Goal: Connect with others: Connect with others

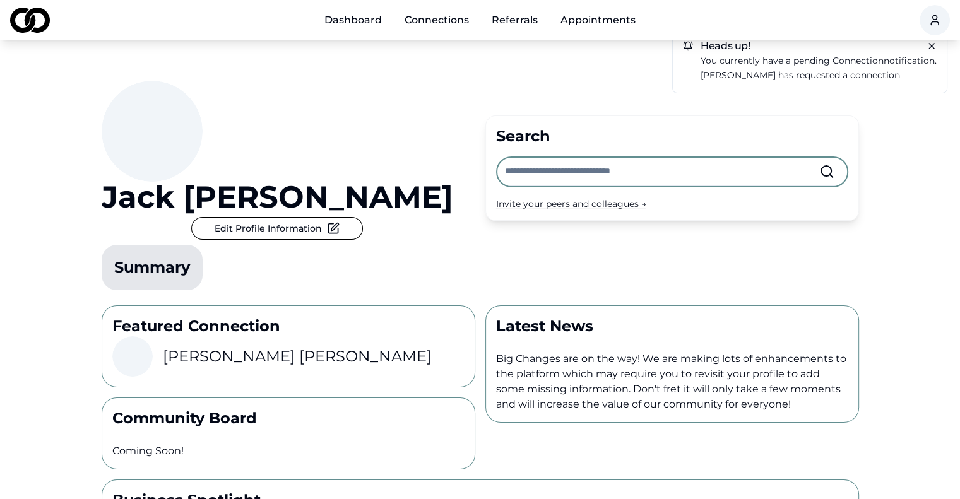
click at [347, 20] on link "Dashboard" at bounding box center [353, 20] width 78 height 25
click at [370, 20] on link "Dashboard" at bounding box center [353, 20] width 78 height 25
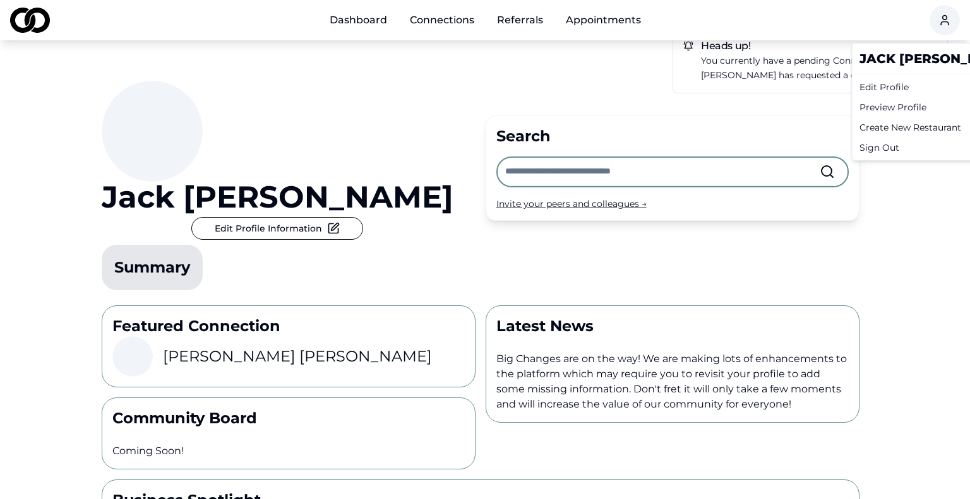
click at [923, 18] on html "Dashboard Connections Referrals Appointments Heads up! You currently have a pen…" at bounding box center [485, 249] width 970 height 499
click at [885, 85] on div "Edit Profile" at bounding box center [936, 87] width 164 height 20
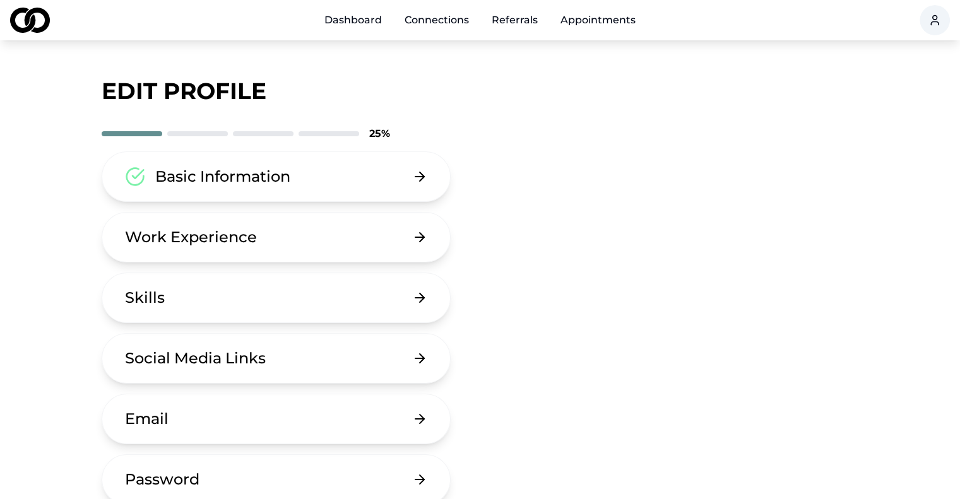
click at [381, 239] on button "Work Experience" at bounding box center [277, 237] width 350 height 51
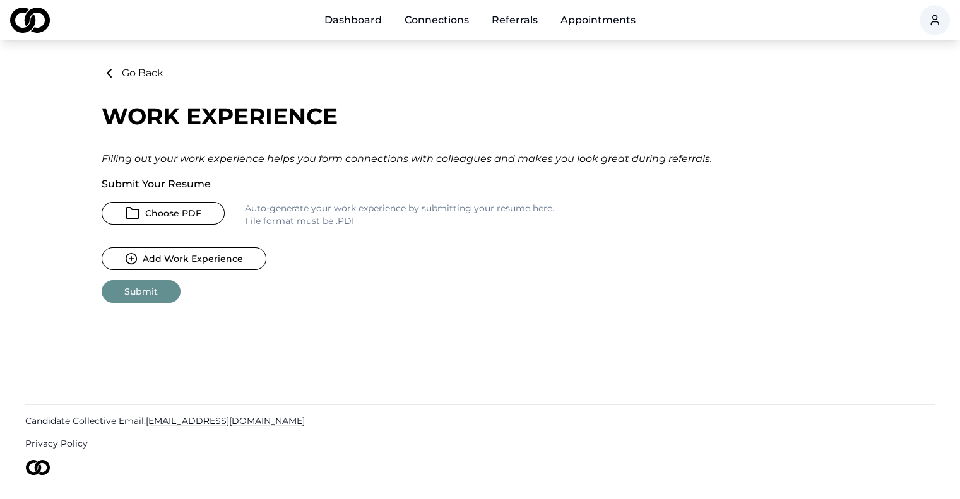
click at [189, 213] on button "Choose PDF" at bounding box center [163, 213] width 123 height 23
click at [177, 217] on button "Choose PDF" at bounding box center [163, 213] width 123 height 23
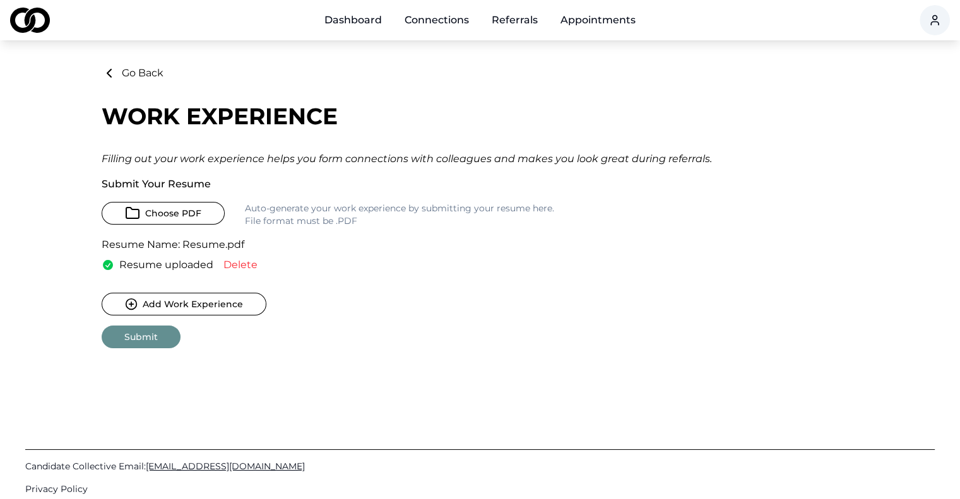
click at [131, 349] on button "Submit" at bounding box center [141, 337] width 79 height 23
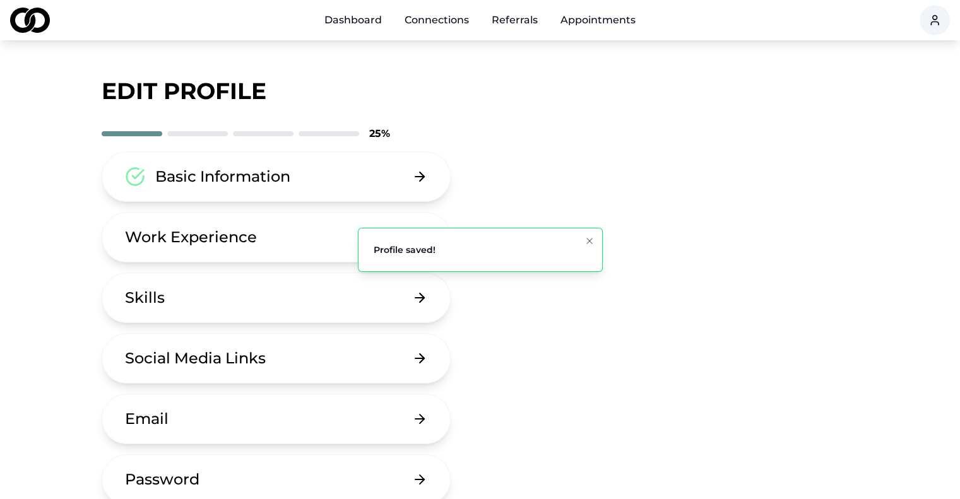
click at [604, 166] on div "Basic Information Work Experience Skills Social Media Links Email Password Dele…" at bounding box center [481, 359] width 758 height 414
click at [592, 242] on icon "Notifications (F8)" at bounding box center [590, 241] width 10 height 10
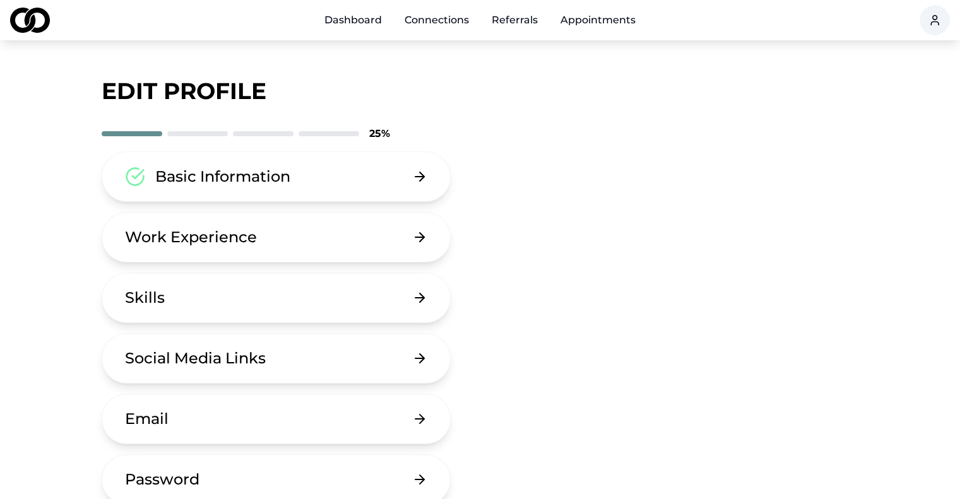
click at [410, 246] on button "Work Experience" at bounding box center [277, 237] width 350 height 51
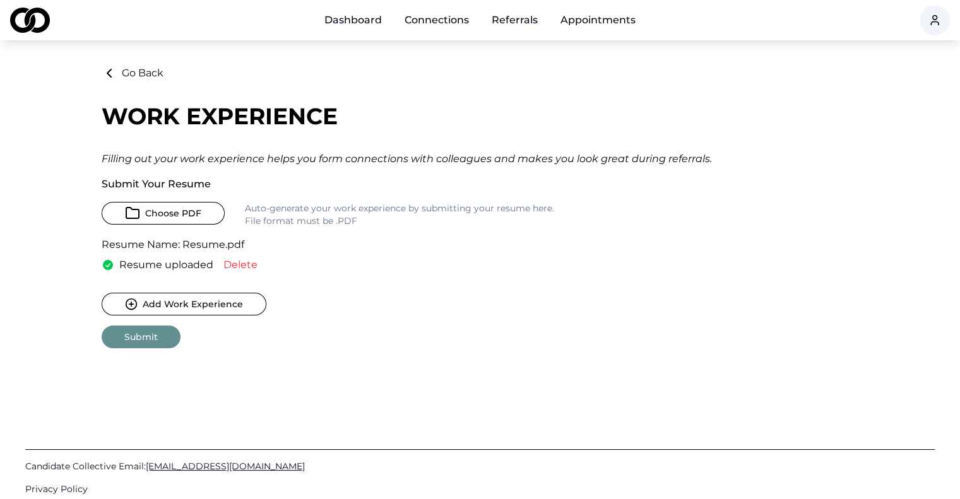
click at [228, 316] on button "Add Work Experience" at bounding box center [184, 304] width 165 height 23
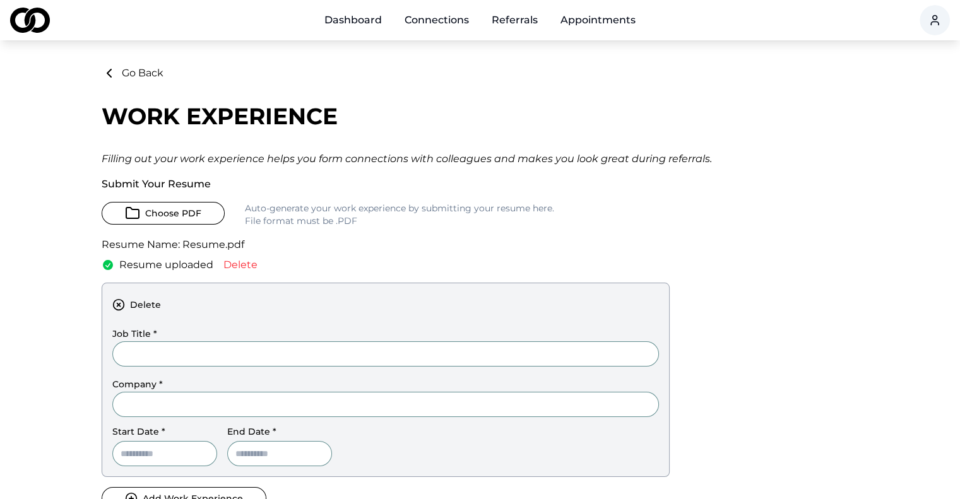
click at [109, 73] on icon at bounding box center [109, 73] width 15 height 15
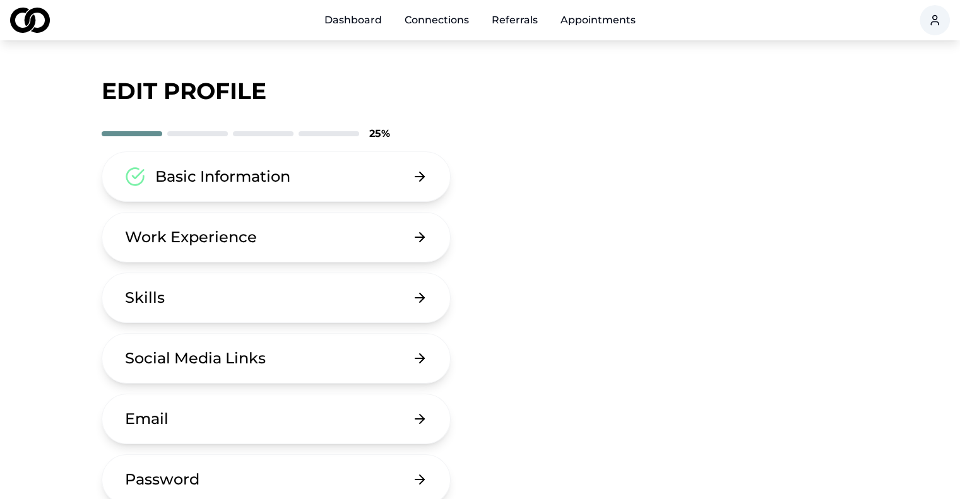
click at [259, 312] on button "Skills" at bounding box center [277, 298] width 350 height 51
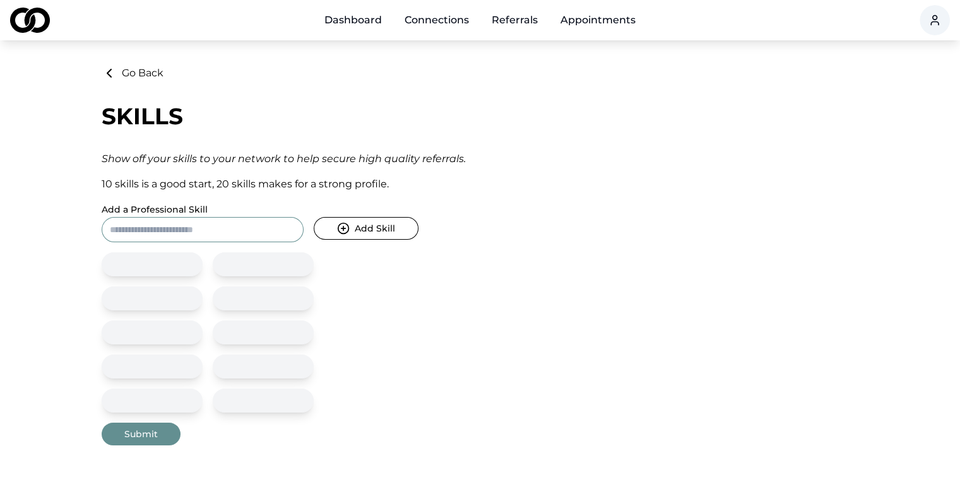
click at [275, 229] on input "Add a Professional Skill" at bounding box center [203, 229] width 202 height 25
type input "**********"
click at [314, 217] on button "Add Skill" at bounding box center [366, 228] width 105 height 23
type input "**********"
click at [314, 217] on button "Add Skill" at bounding box center [366, 228] width 105 height 23
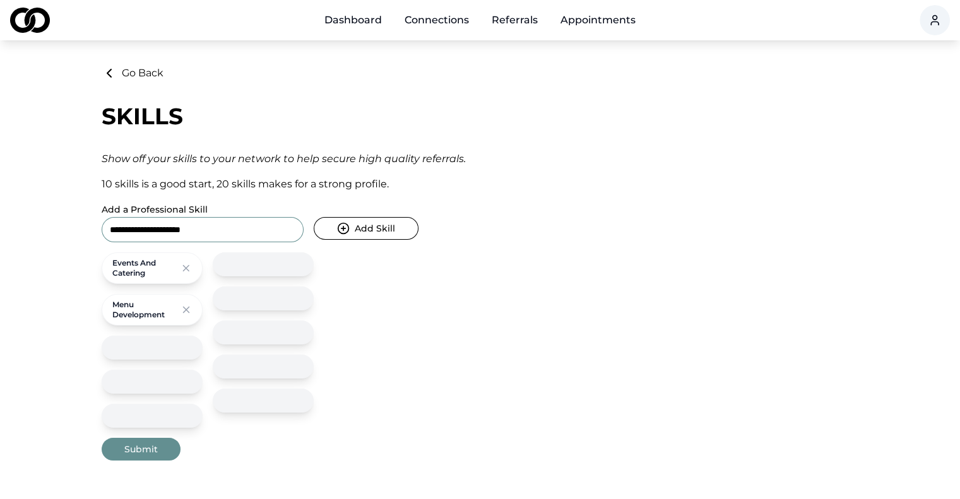
type input "**********"
click at [314, 217] on button "Add Skill" at bounding box center [366, 228] width 105 height 23
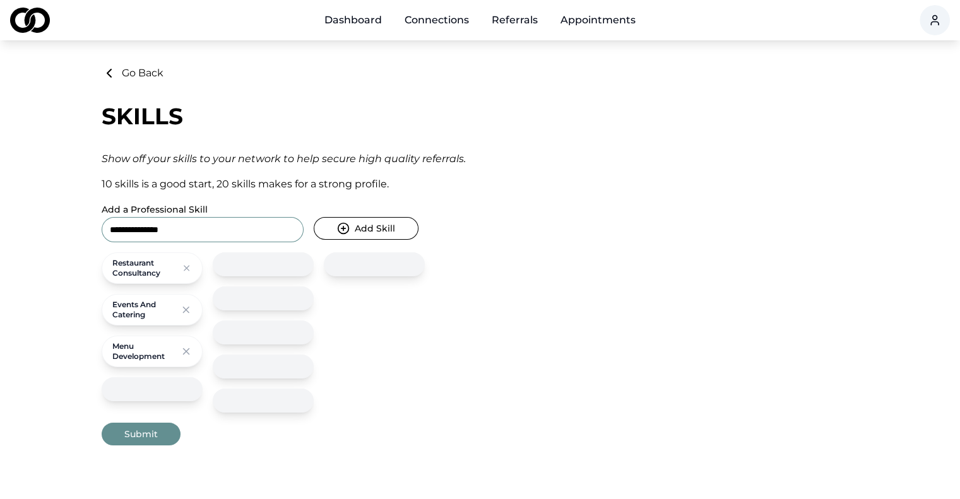
type input "**********"
click at [314, 217] on button "Add Skill" at bounding box center [366, 228] width 105 height 23
click at [146, 446] on button "Submit" at bounding box center [141, 434] width 79 height 23
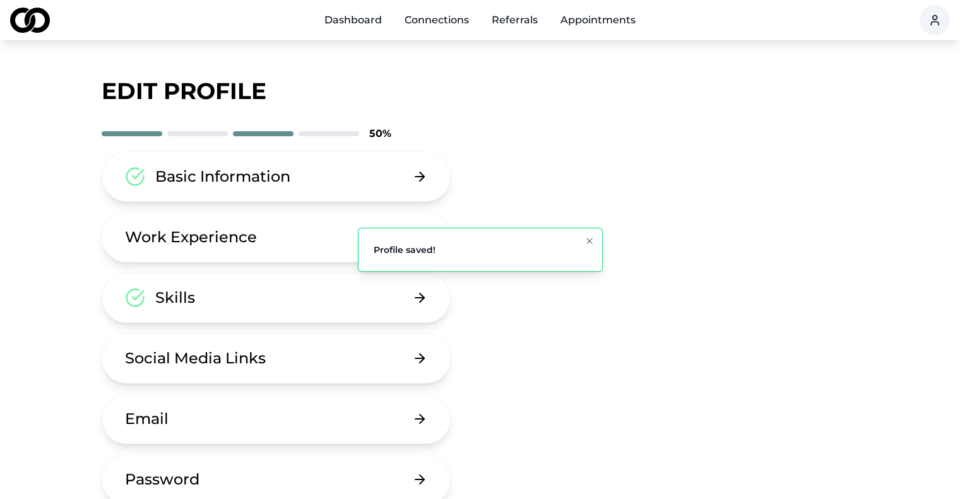
click at [318, 359] on button "Social Media Links" at bounding box center [277, 358] width 350 height 51
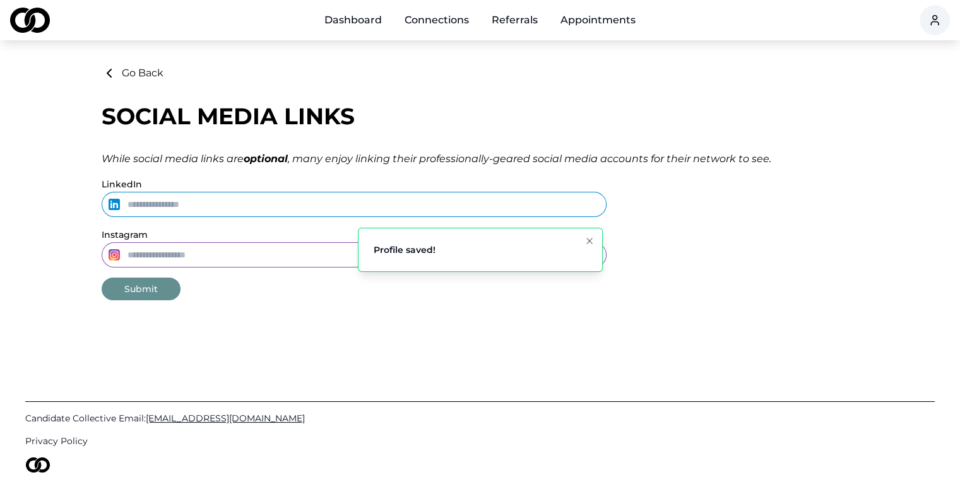
click at [215, 258] on input "Instagram" at bounding box center [354, 254] width 505 height 25
paste input "**********"
type input "**********"
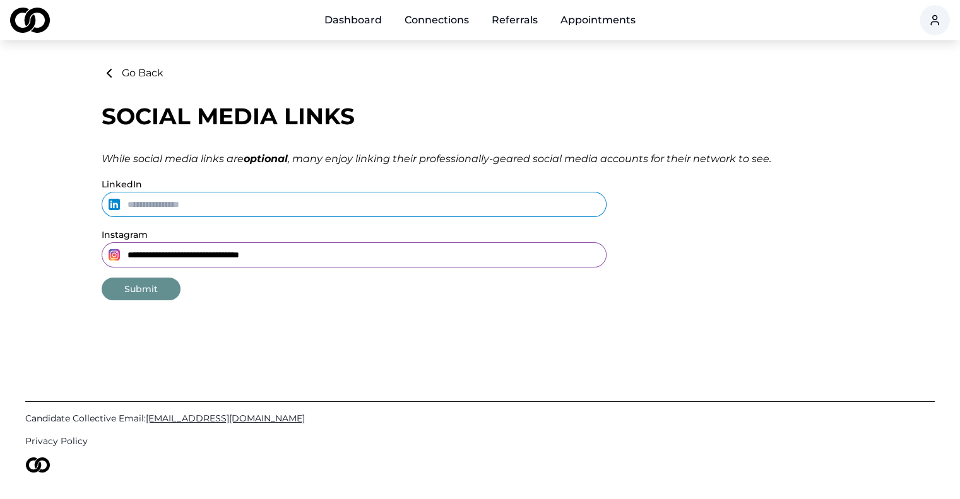
click at [192, 200] on input "LinkedIn" at bounding box center [354, 204] width 505 height 25
paste input "**********"
type input "**********"
click at [138, 294] on button "Submit" at bounding box center [141, 289] width 79 height 23
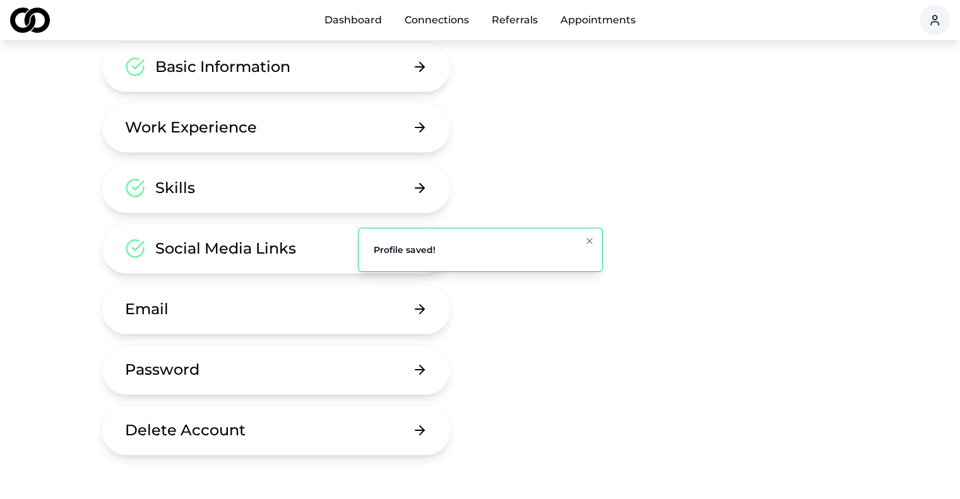
scroll to position [126, 0]
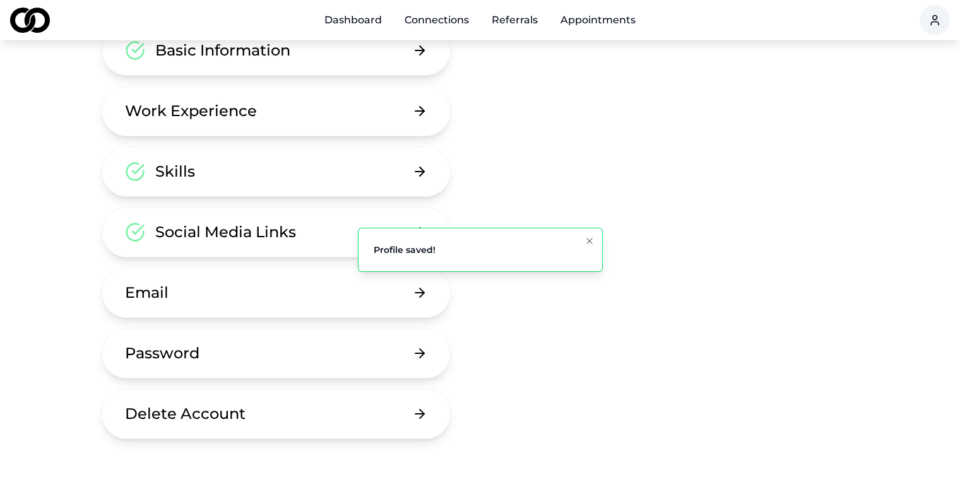
click at [271, 295] on button "Email" at bounding box center [277, 293] width 350 height 51
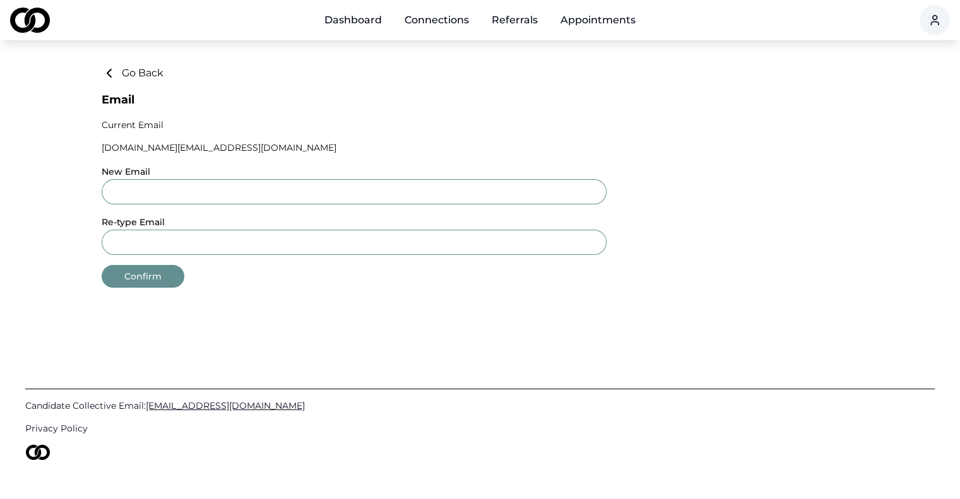
click at [142, 73] on button "Go Back" at bounding box center [133, 73] width 62 height 15
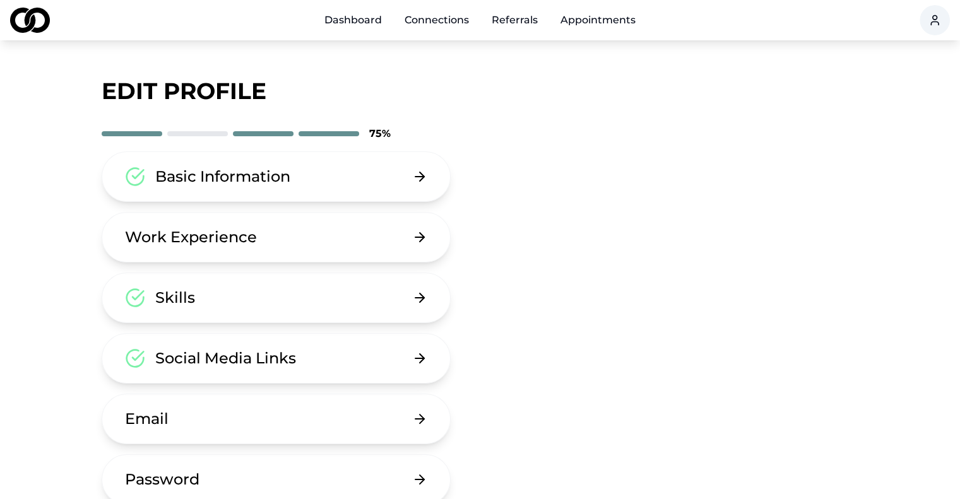
click at [433, 23] on link "Connections" at bounding box center [437, 20] width 85 height 25
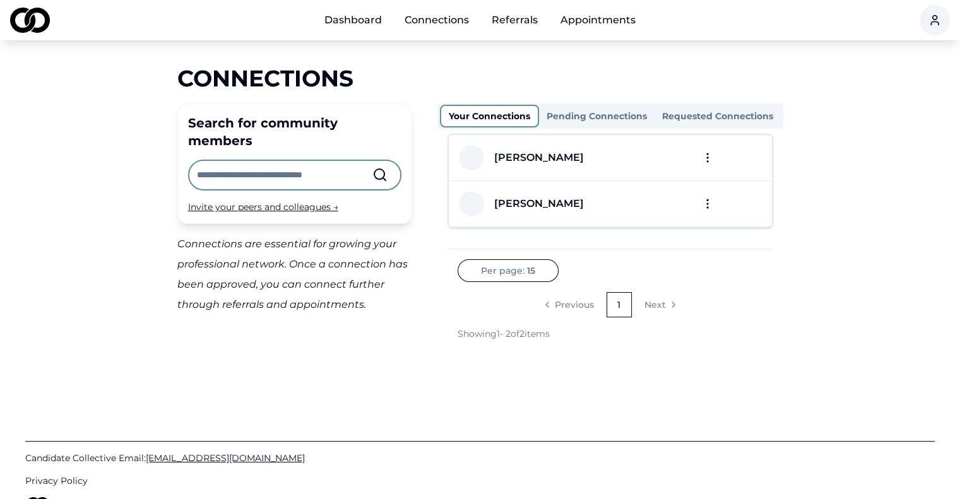
click at [593, 116] on button "Pending Connections" at bounding box center [597, 116] width 116 height 20
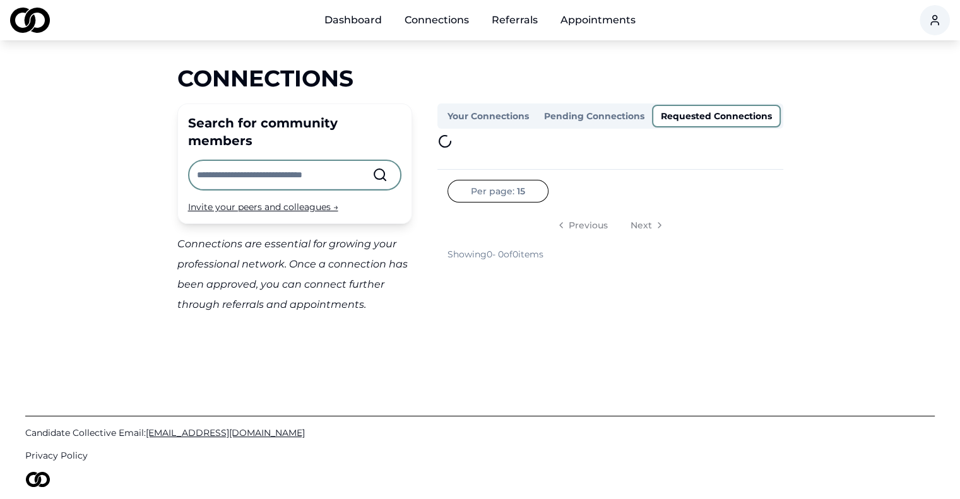
click at [701, 118] on button "Requested Connections" at bounding box center [716, 116] width 129 height 23
click at [522, 21] on link "Referrals" at bounding box center [515, 20] width 66 height 25
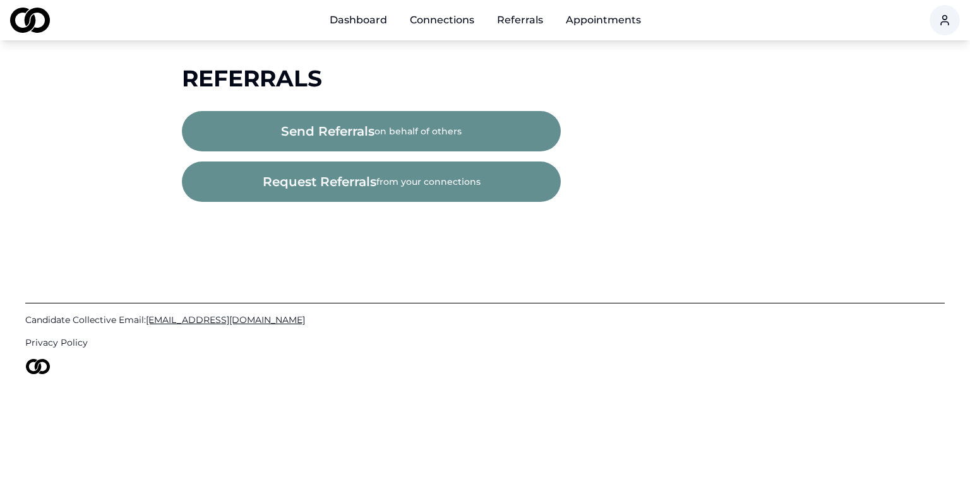
click at [602, 24] on link "Appointments" at bounding box center [603, 20] width 95 height 25
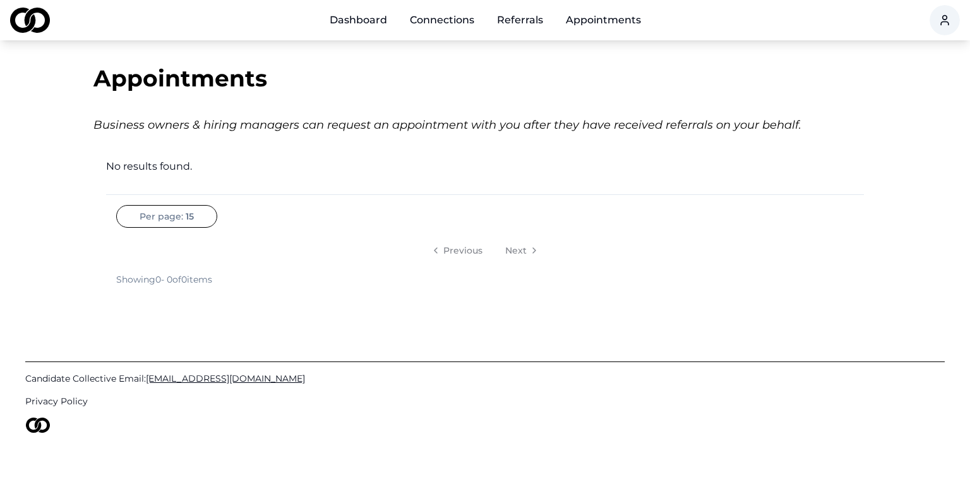
click at [355, 27] on link "Dashboard" at bounding box center [358, 20] width 78 height 25
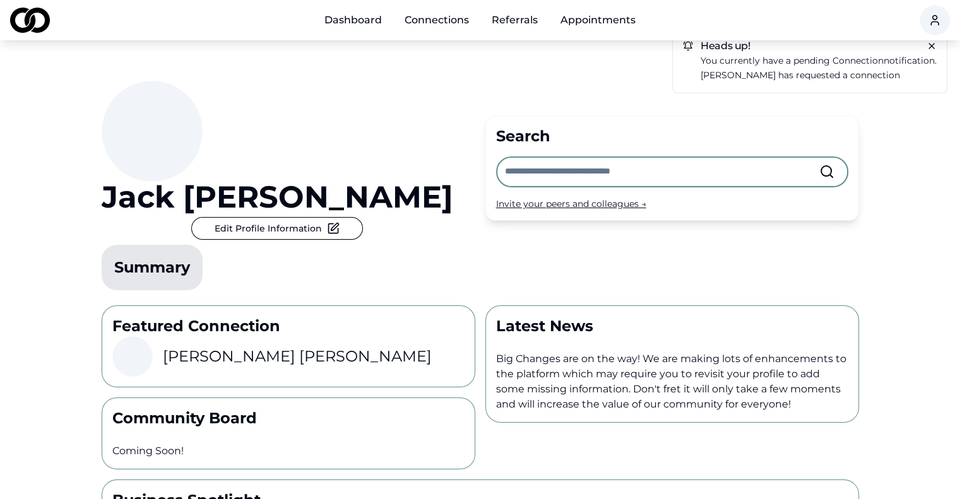
click at [355, 217] on button "Edit Profile Information" at bounding box center [277, 228] width 172 height 23
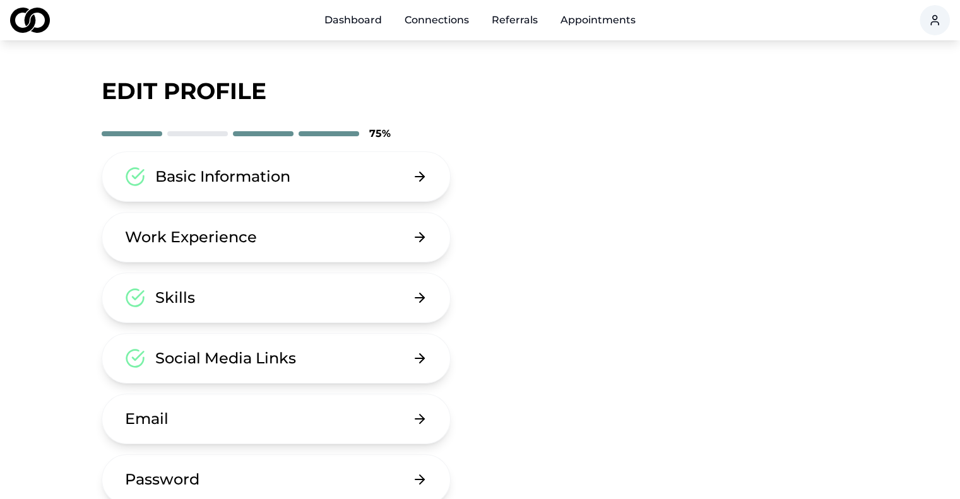
click at [359, 22] on link "Dashboard" at bounding box center [353, 20] width 78 height 25
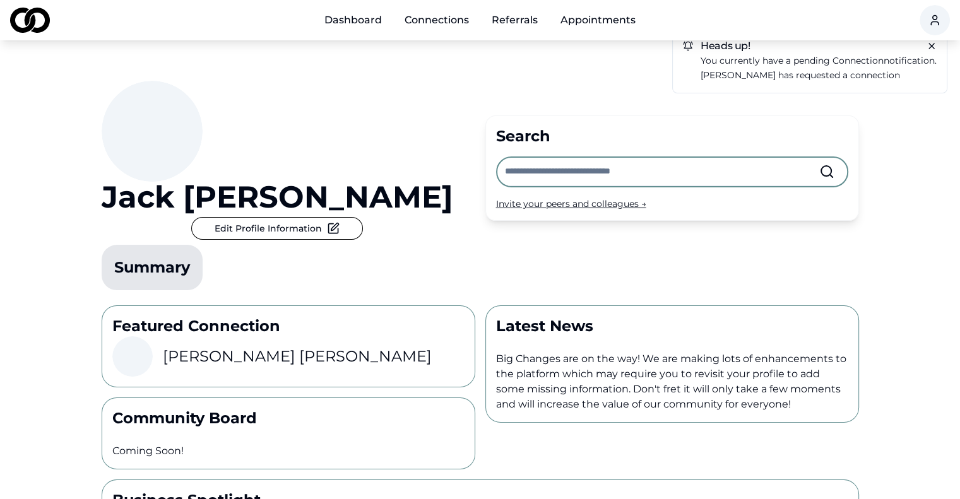
click at [600, 158] on input "text" at bounding box center [662, 172] width 314 height 28
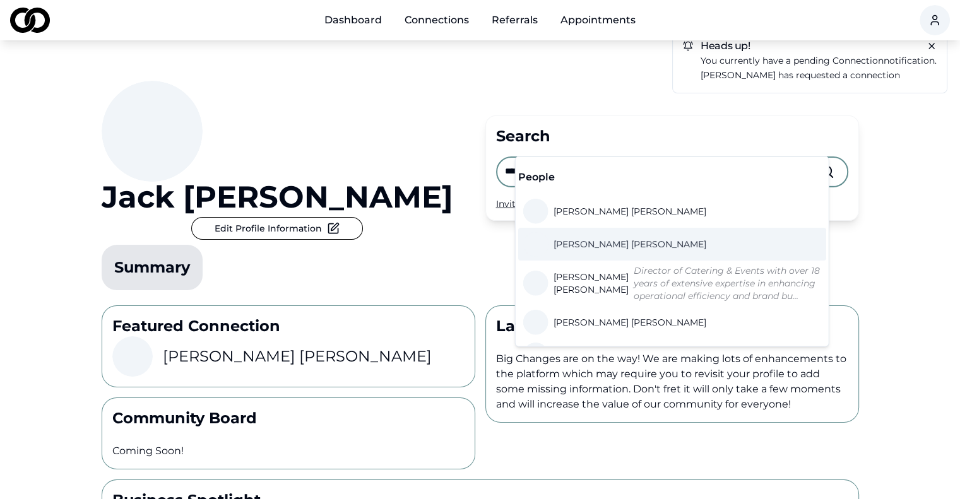
type input "****"
click at [585, 243] on span "[PERSON_NAME]" at bounding box center [630, 244] width 153 height 13
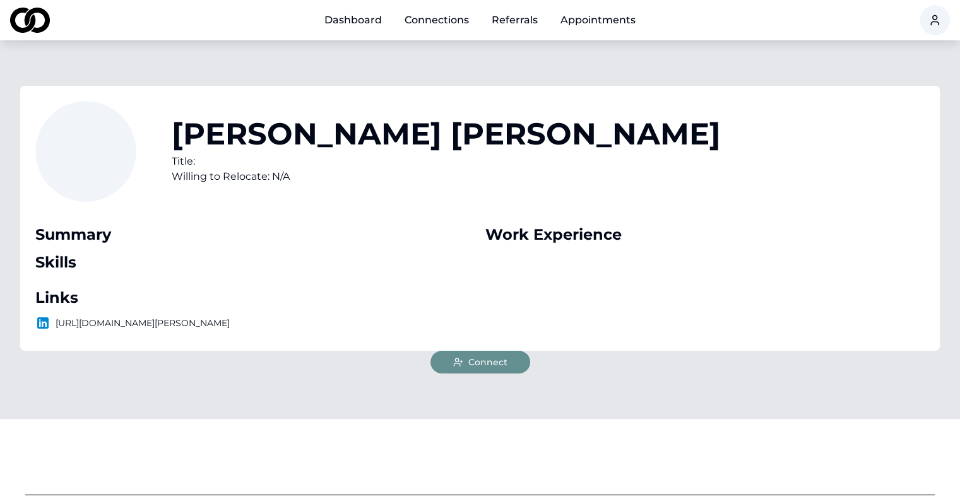
click at [499, 369] on span "Connect" at bounding box center [487, 362] width 39 height 13
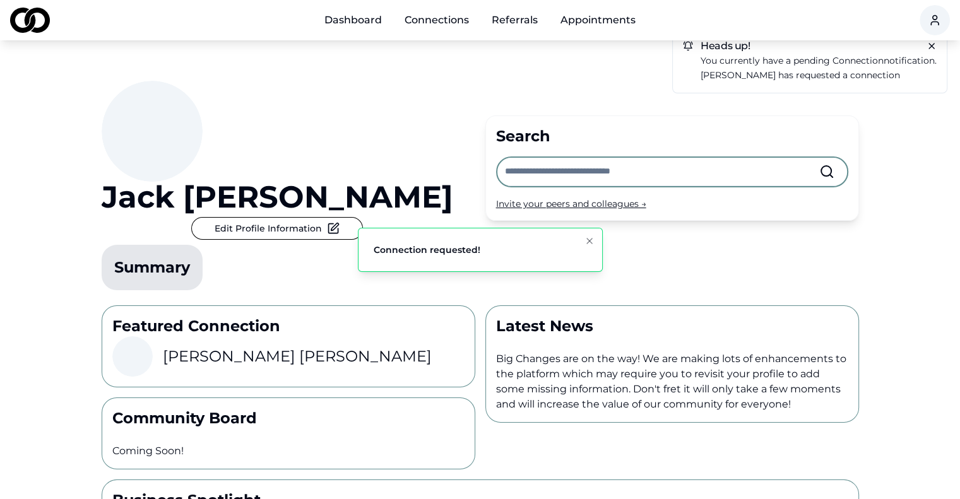
click at [621, 158] on input "text" at bounding box center [662, 172] width 314 height 28
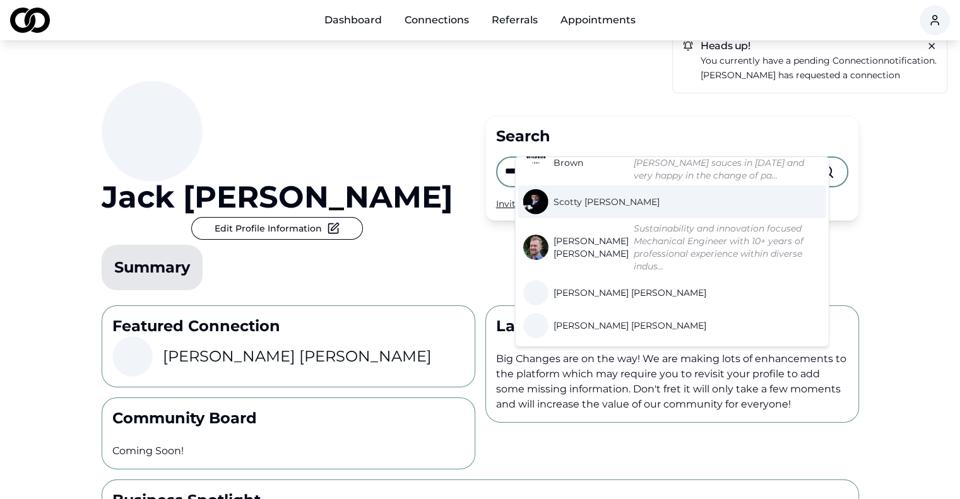
scroll to position [222, 0]
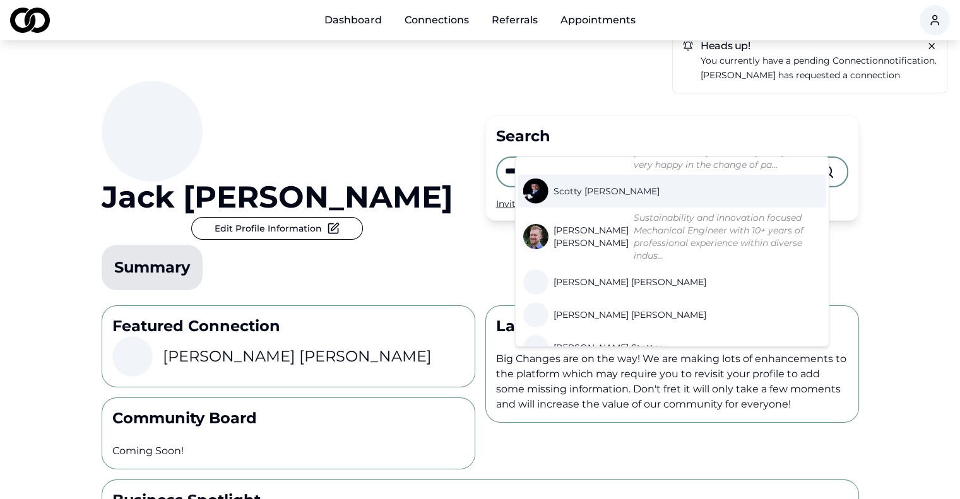
click at [640, 158] on input "*****" at bounding box center [662, 172] width 314 height 28
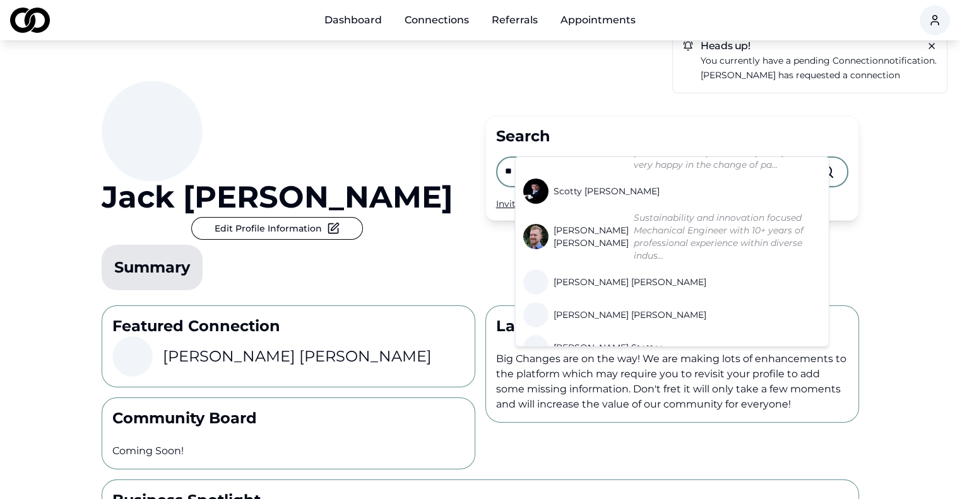
type input "*"
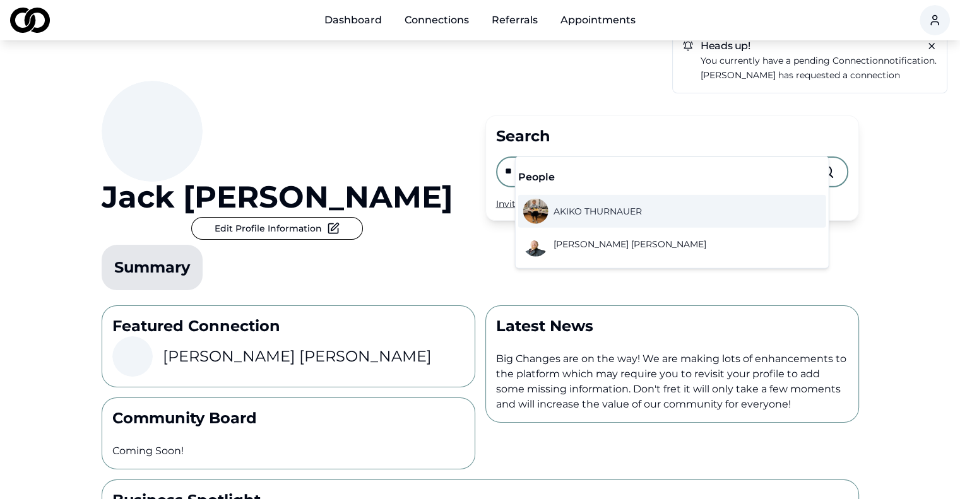
type input "**"
click at [599, 212] on span "[PERSON_NAME]" at bounding box center [598, 211] width 88 height 13
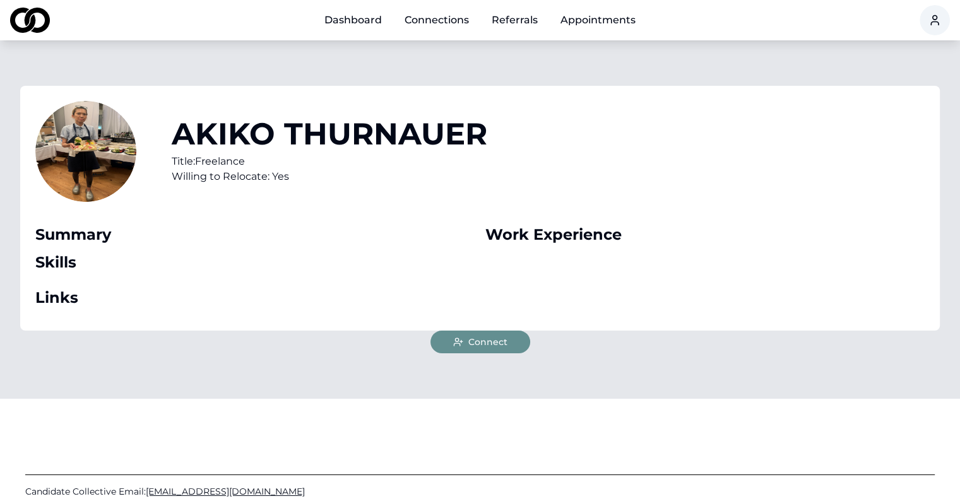
click at [475, 347] on span "Connect" at bounding box center [487, 342] width 39 height 13
click at [344, 20] on link "Dashboard" at bounding box center [353, 20] width 78 height 25
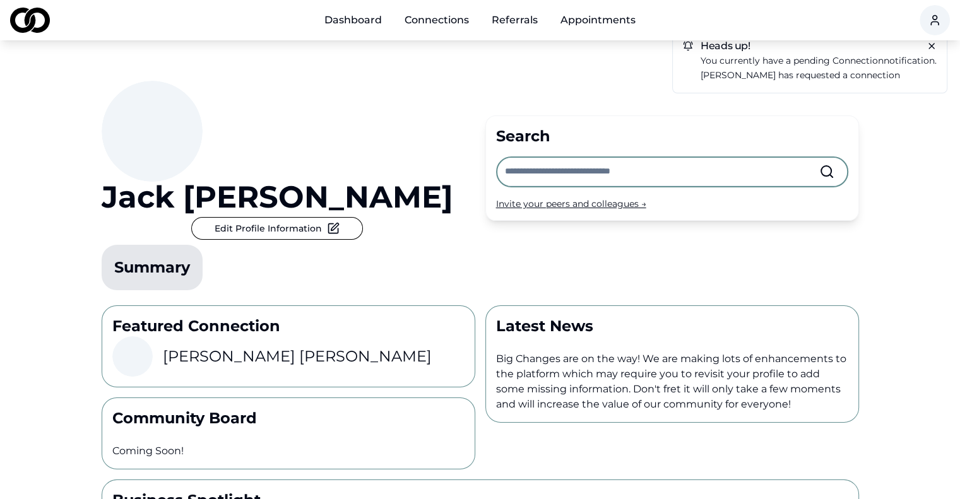
click at [932, 46] on icon at bounding box center [931, 46] width 5 height 5
